Goal: Check status

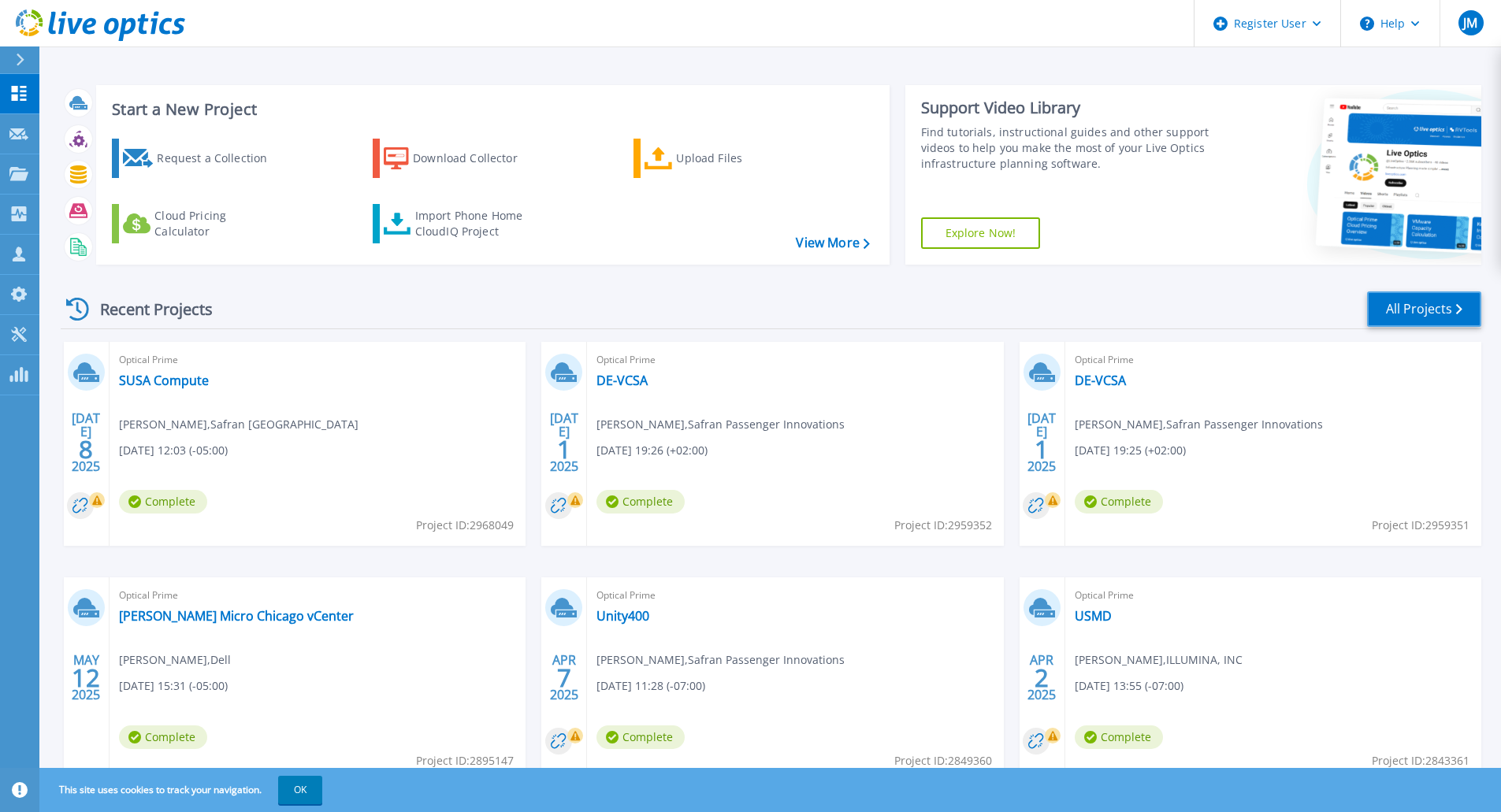
click at [1428, 308] on link "All Projects" at bounding box center [1424, 308] width 114 height 36
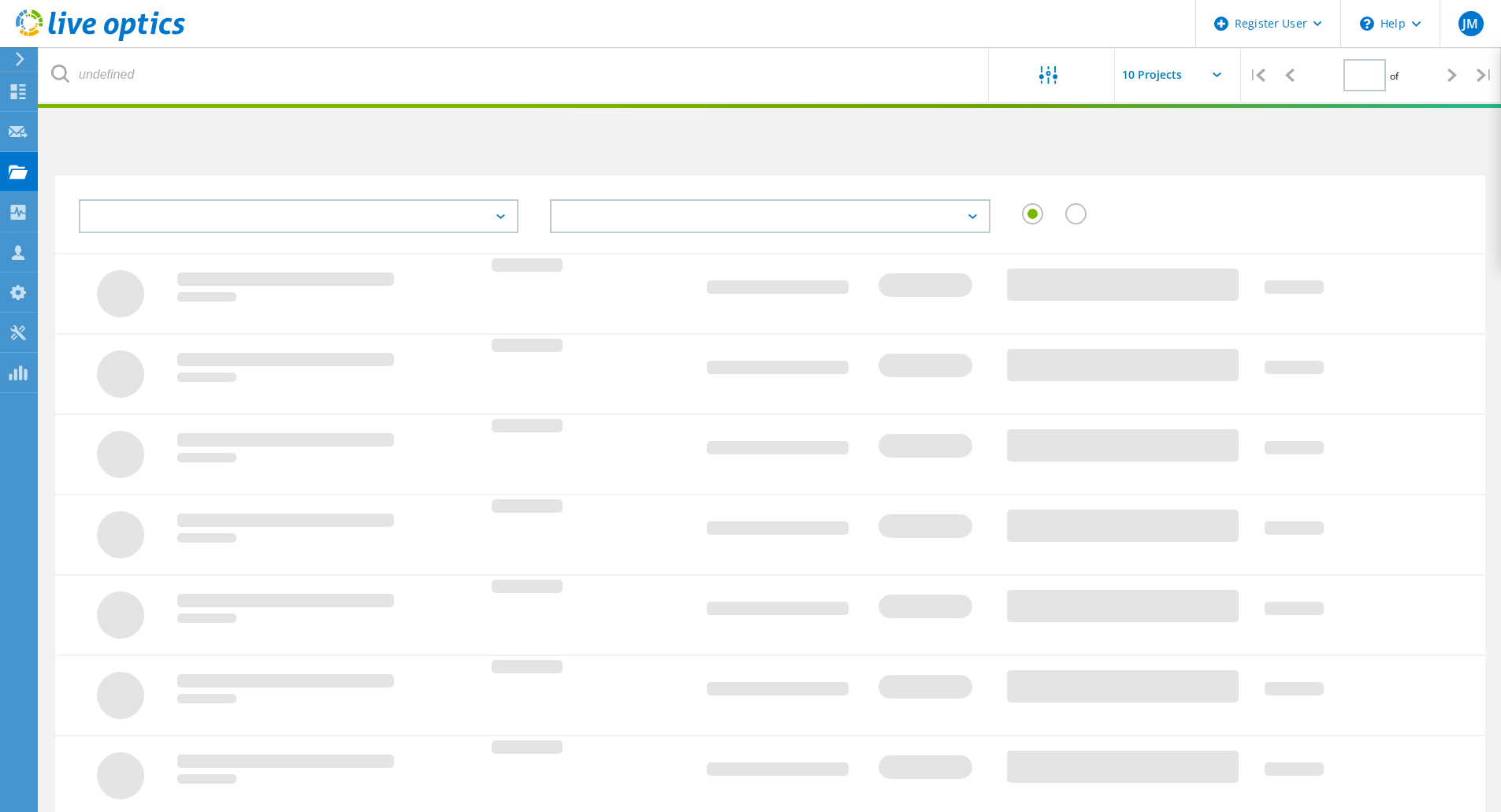
type input "1"
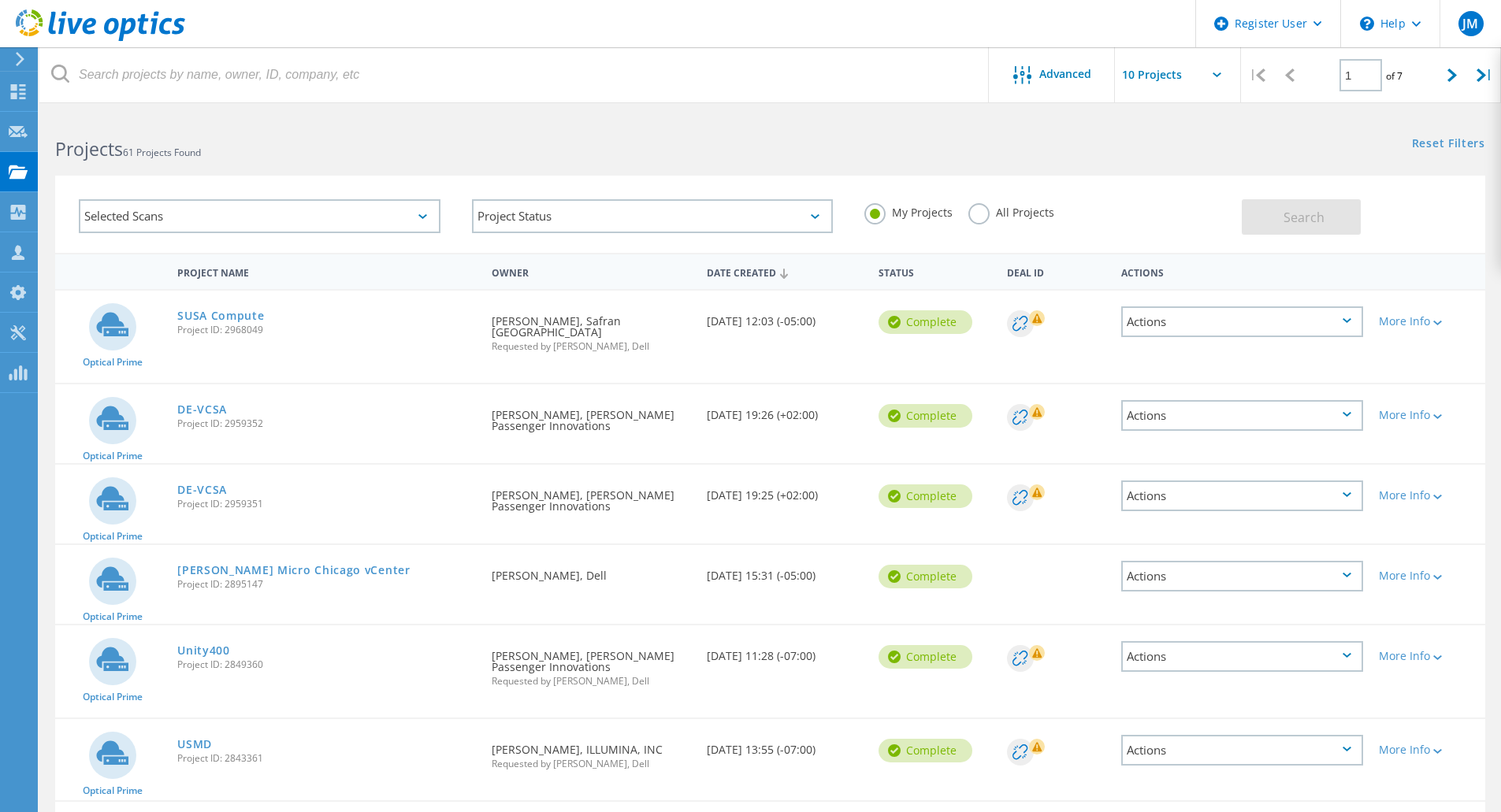
click at [989, 209] on label "All Projects" at bounding box center [1011, 211] width 86 height 15
click at [0, 0] on input "All Projects" at bounding box center [0, 0] width 0 height 0
click at [1328, 219] on button "Search" at bounding box center [1301, 216] width 119 height 36
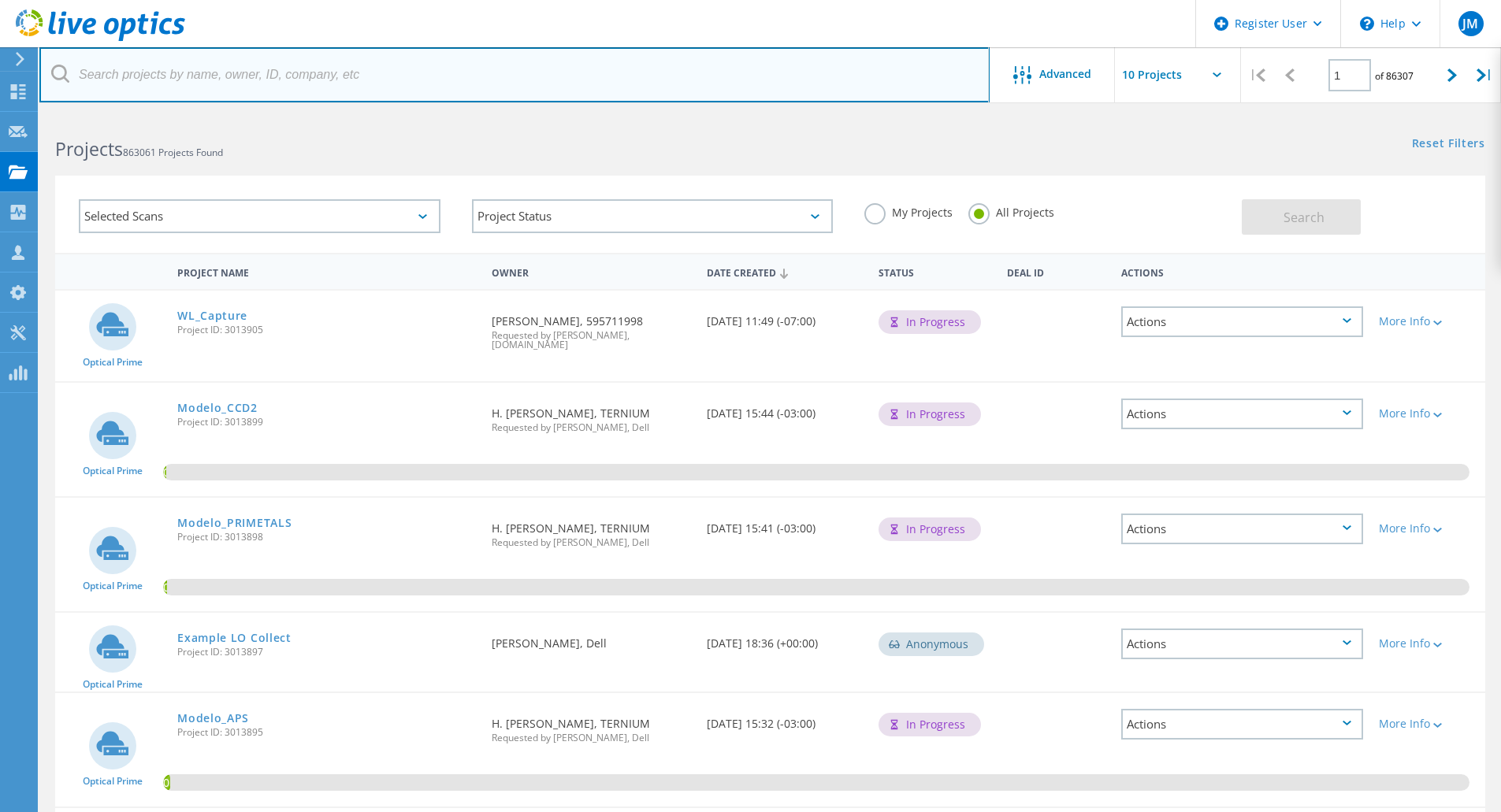
click at [431, 78] on input "text" at bounding box center [514, 74] width 950 height 55
paste input "SFR-CLUS-2"
type input "SFR-CLUS-2"
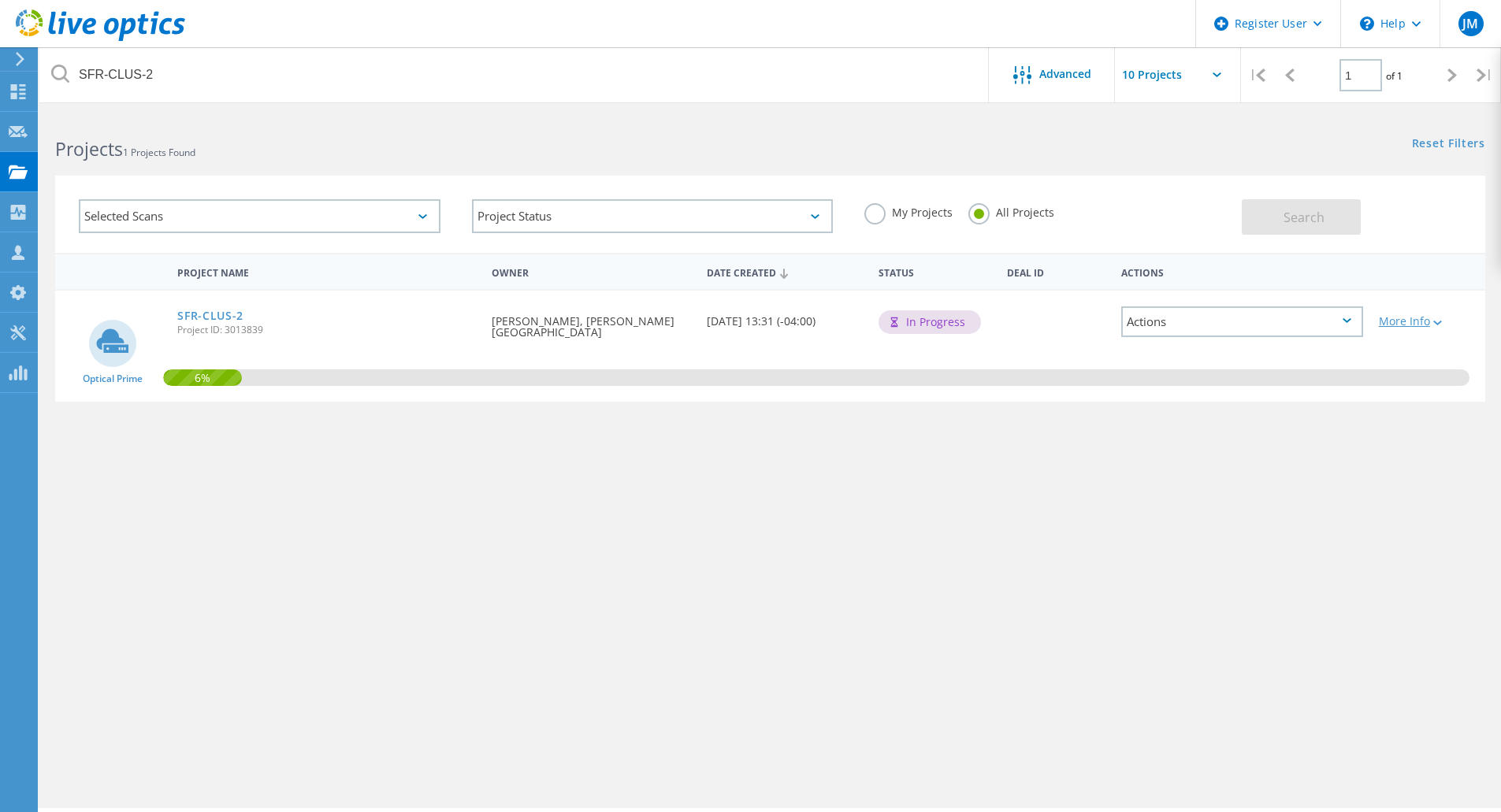
click at [1428, 327] on div "More Info" at bounding box center [1428, 321] width 98 height 11
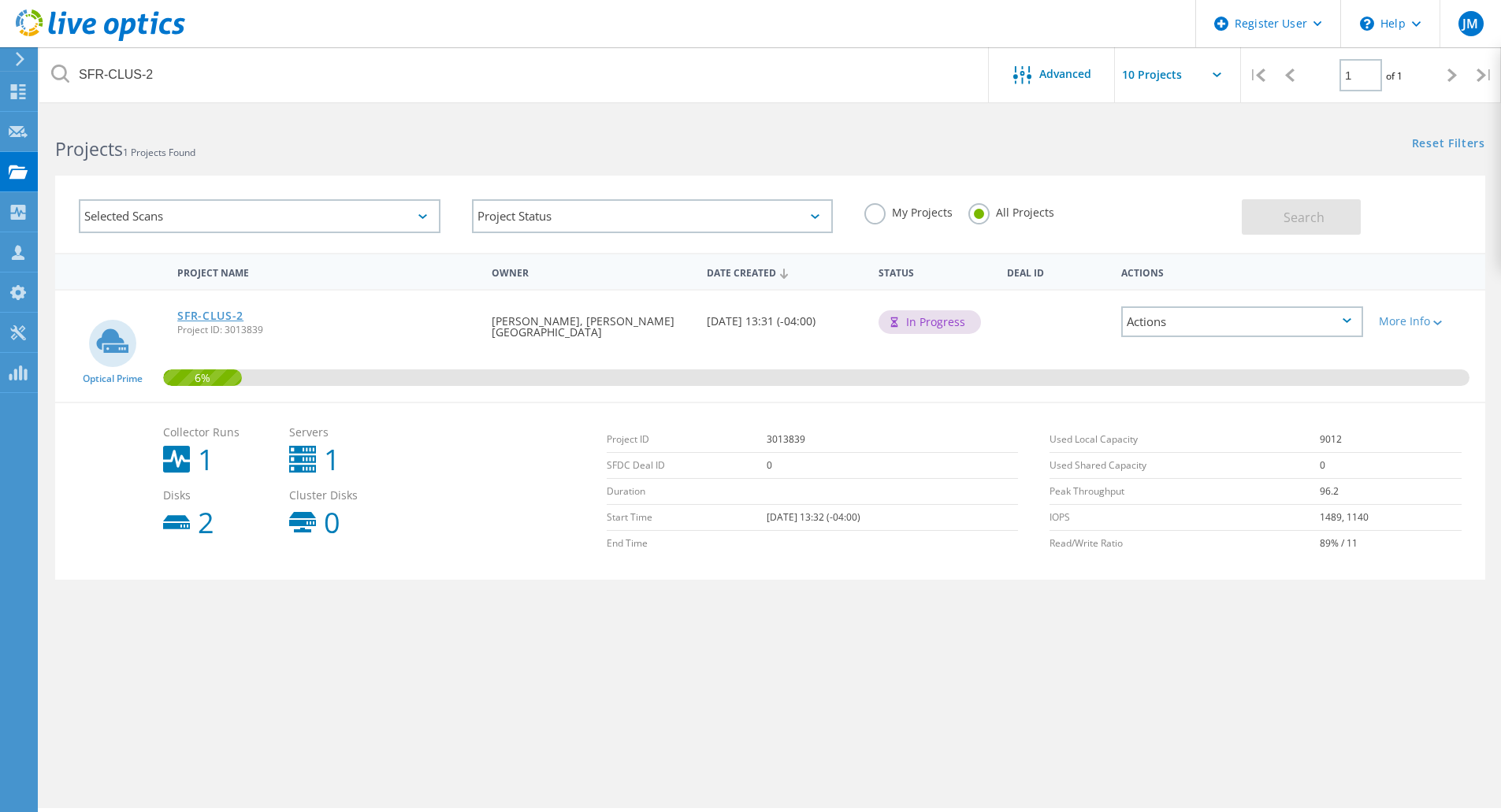
click at [230, 314] on link "SFR-CLUS-2" at bounding box center [209, 315] width 66 height 11
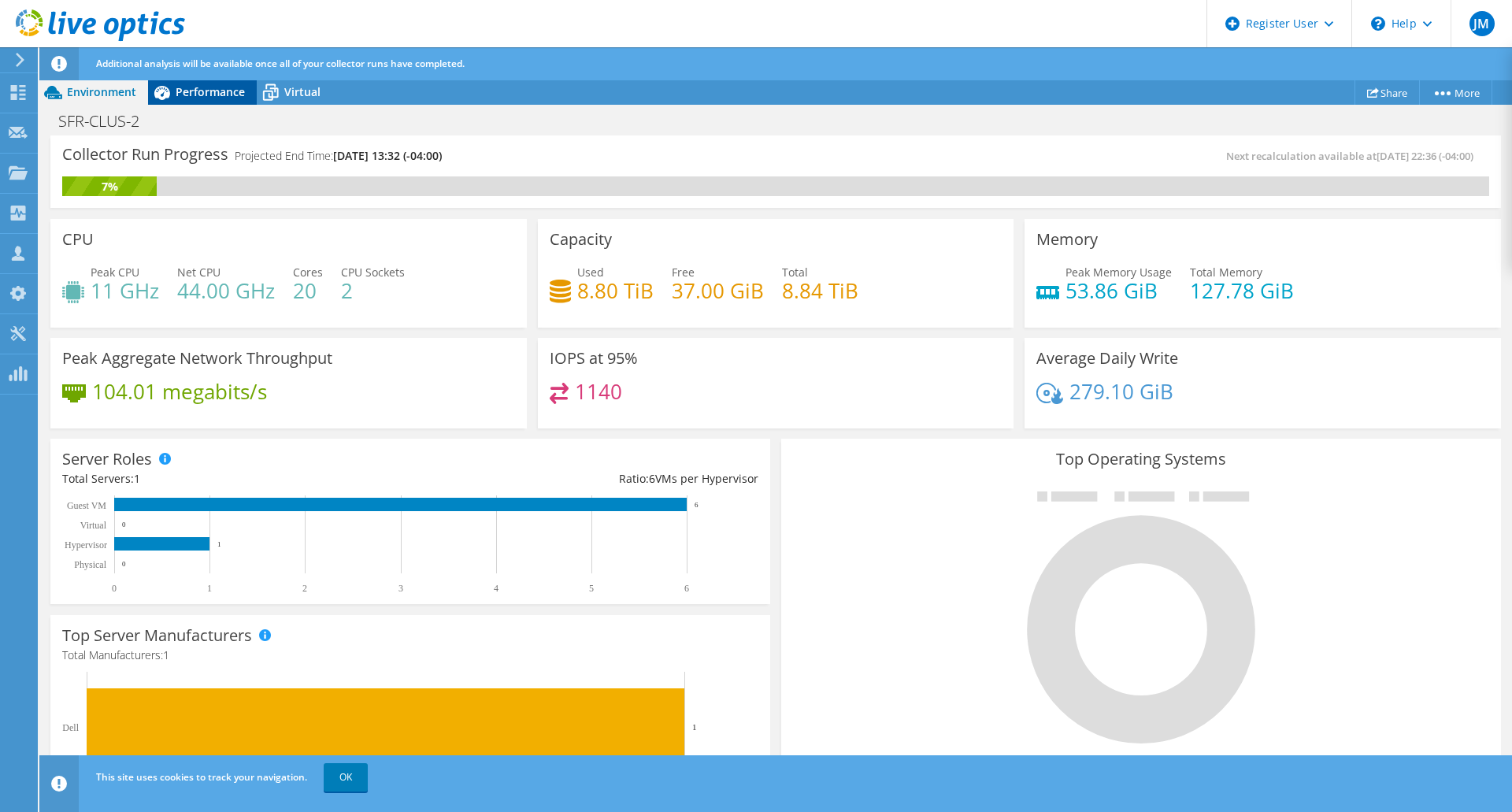
click at [223, 92] on span "Performance" at bounding box center [210, 92] width 69 height 15
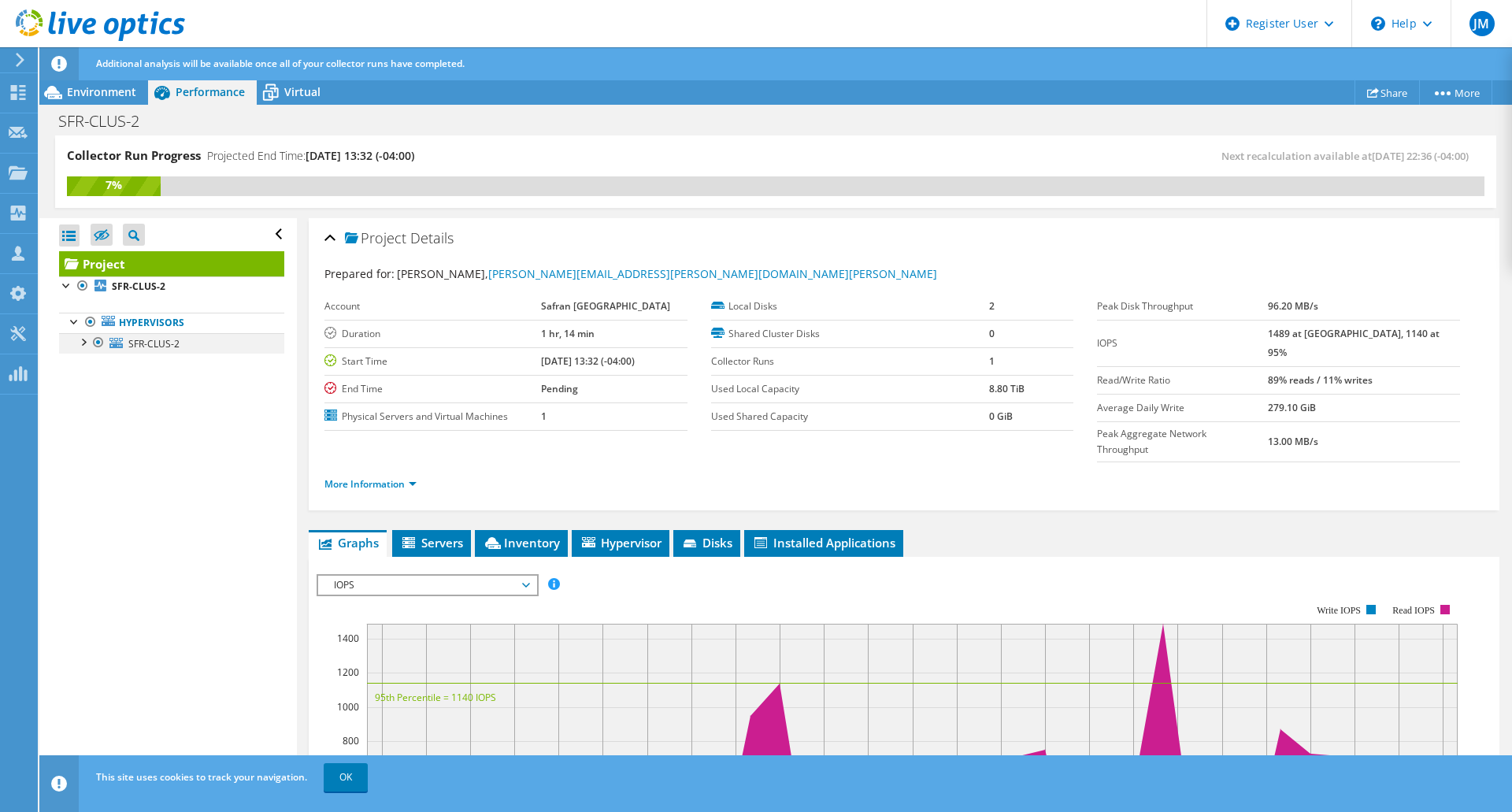
click at [81, 343] on div at bounding box center [83, 341] width 15 height 15
click at [85, 343] on div at bounding box center [83, 341] width 15 height 15
click at [138, 289] on b "SFR-CLUS-2" at bounding box center [138, 286] width 54 height 13
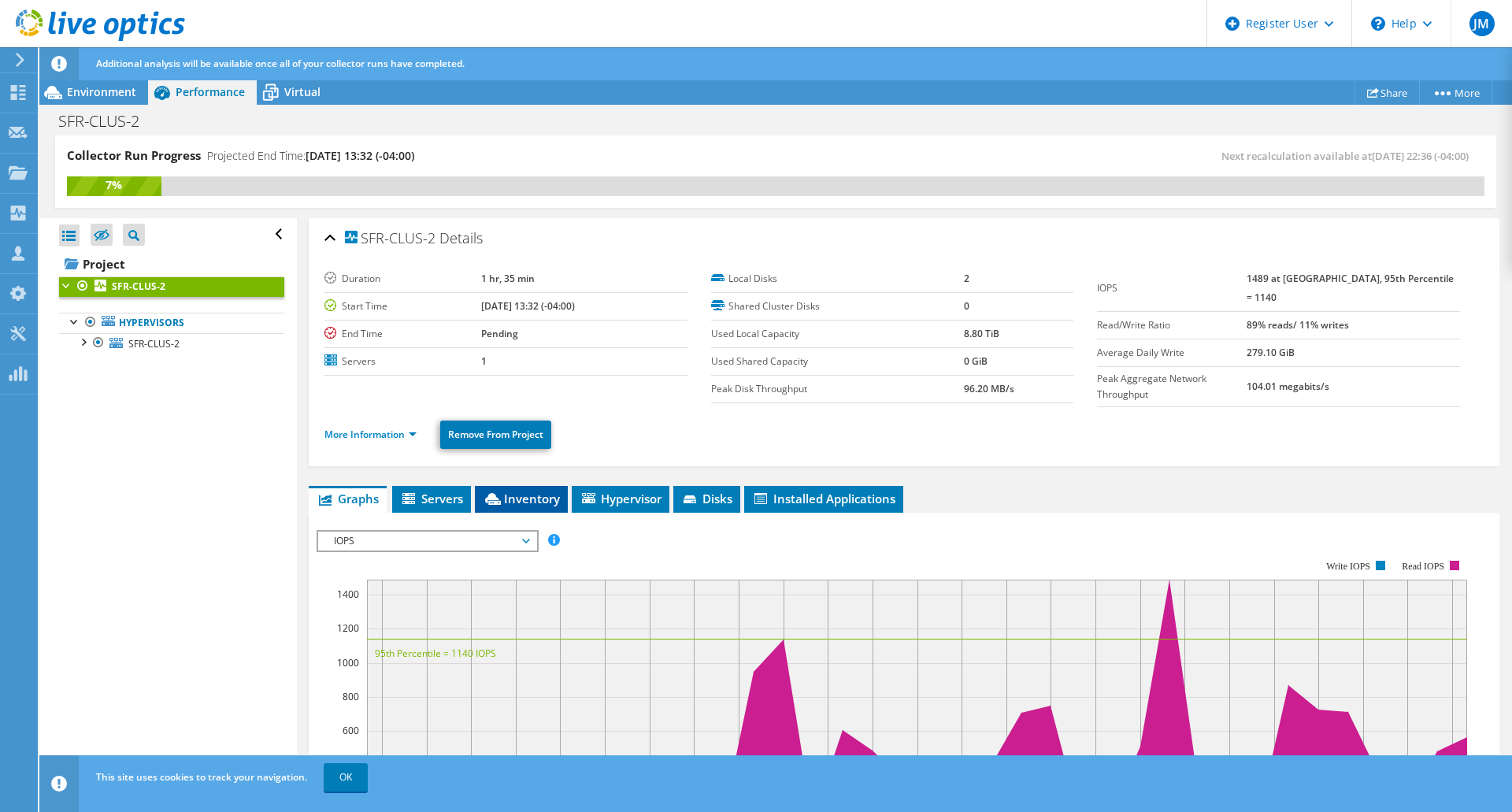
click at [514, 491] on span "Inventory" at bounding box center [522, 499] width 77 height 15
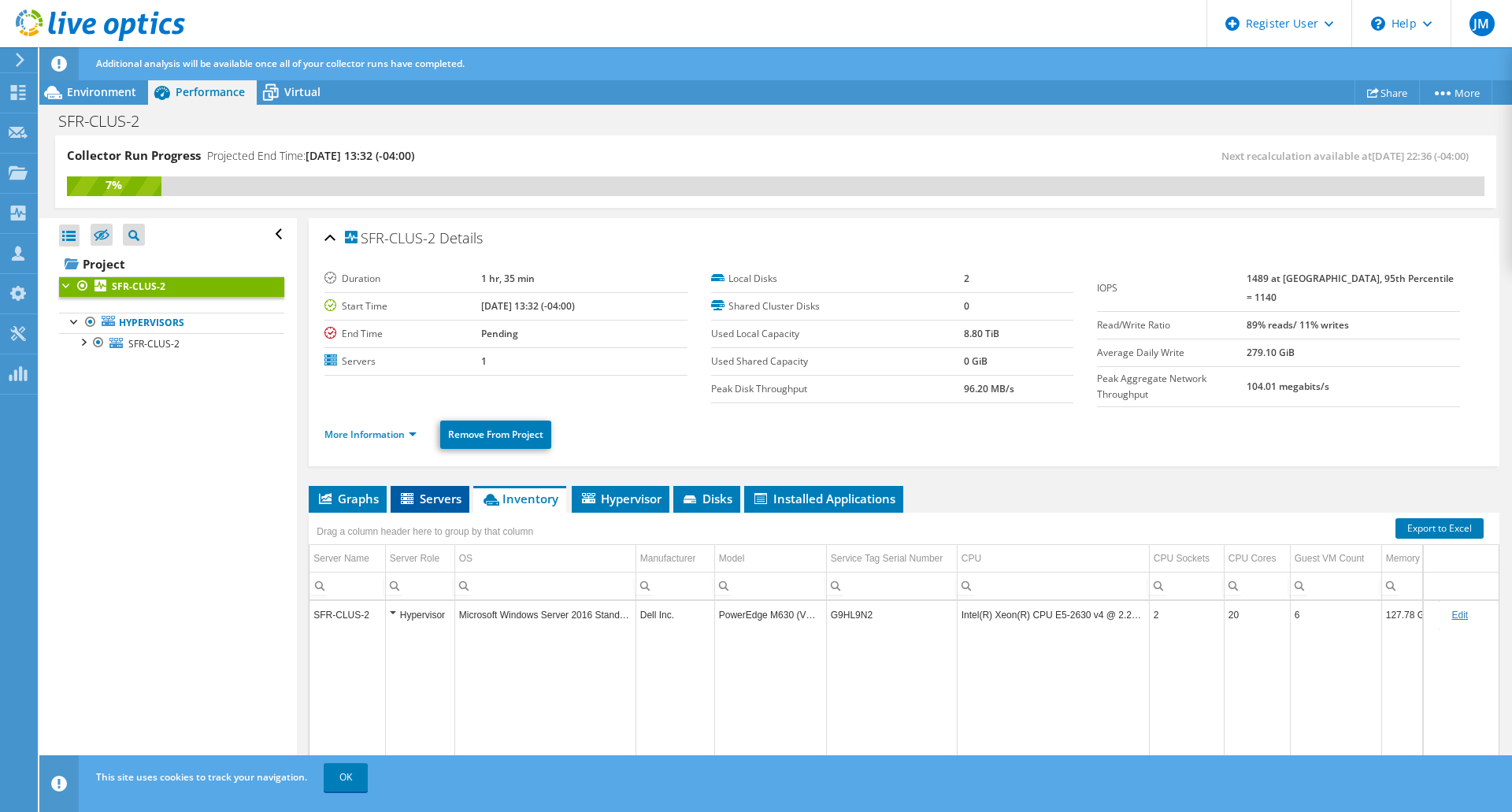
click at [445, 491] on span "Servers" at bounding box center [430, 499] width 63 height 15
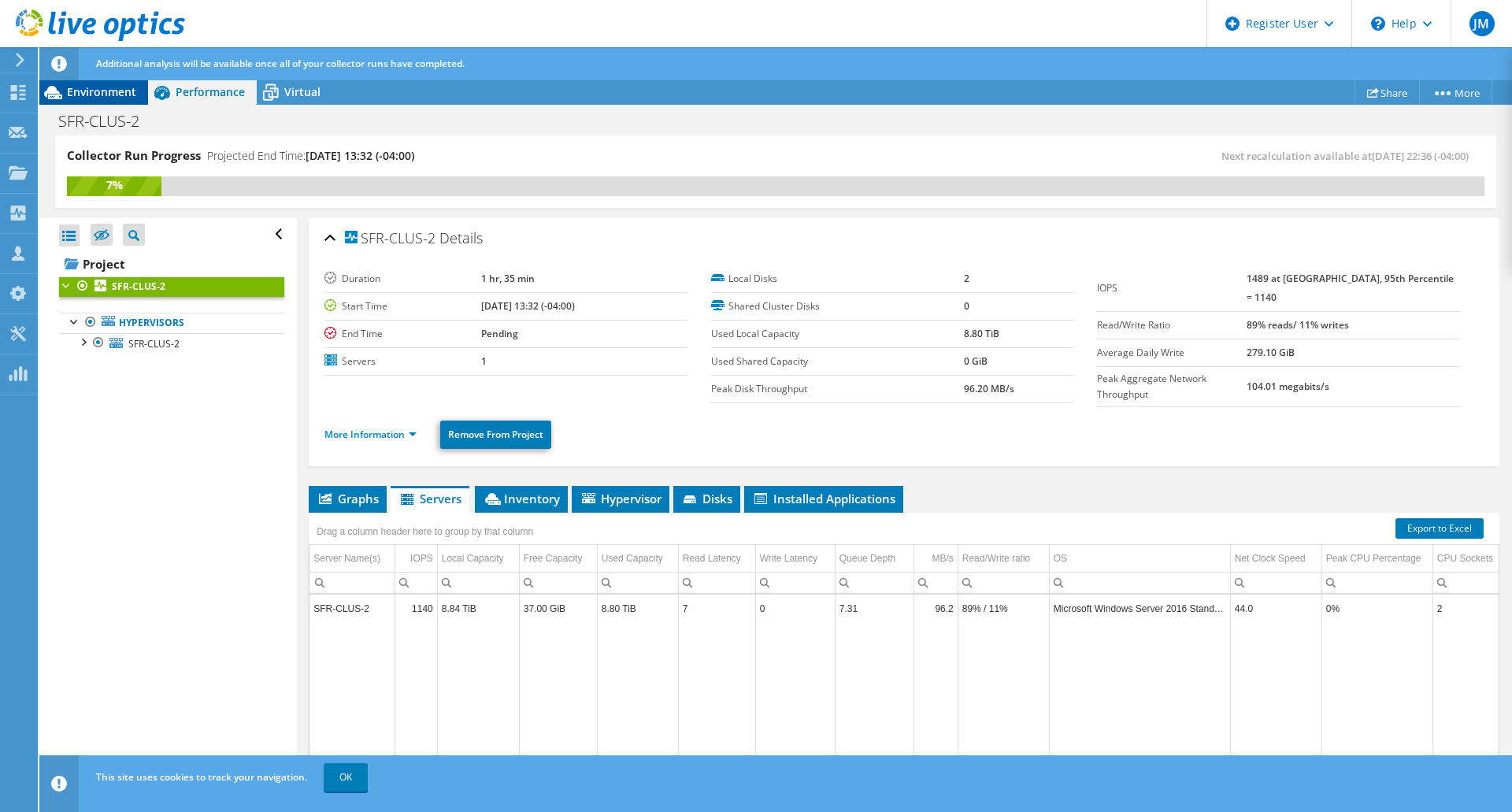
click at [112, 95] on span "Environment" at bounding box center [102, 92] width 69 height 15
